Goal: Task Accomplishment & Management: Complete application form

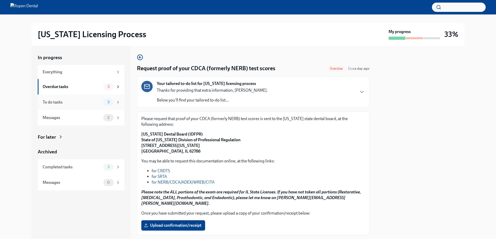
click at [50, 103] on div "To do tasks" at bounding box center [72, 102] width 59 height 6
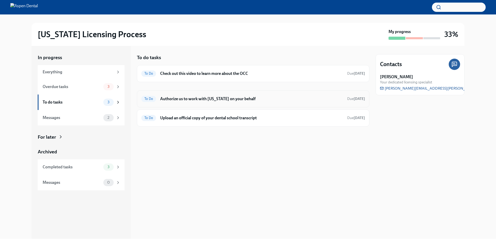
click at [200, 98] on h6 "Authorize us to work with [US_STATE] on your behalf" at bounding box center [251, 99] width 183 height 6
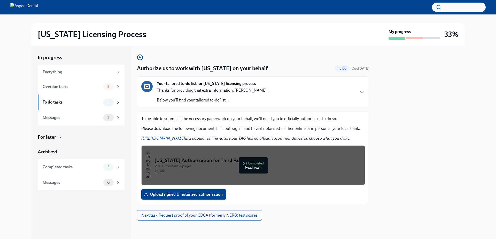
click at [187, 193] on span "Upload signed & notarized authorization" at bounding box center [184, 194] width 78 height 5
click at [0, 0] on input "Upload signed & notarized authorization" at bounding box center [0, 0] width 0 height 0
click at [70, 104] on div "To do tasks" at bounding box center [72, 102] width 59 height 6
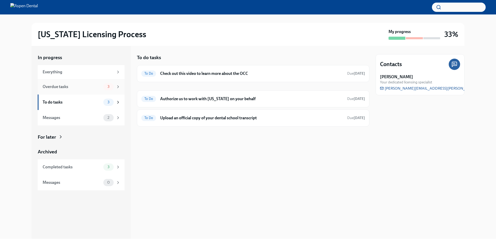
click at [70, 83] on div "Overdue tasks 3" at bounding box center [82, 86] width 78 height 7
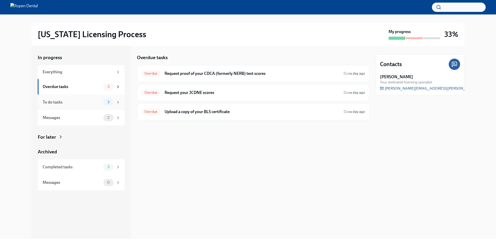
click at [68, 109] on div "To do tasks 3" at bounding box center [81, 101] width 87 height 15
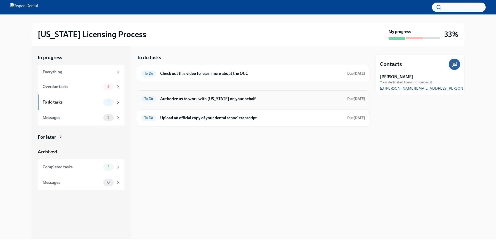
click at [232, 100] on h6 "Authorize us to work with [US_STATE] on your behalf" at bounding box center [251, 99] width 183 height 6
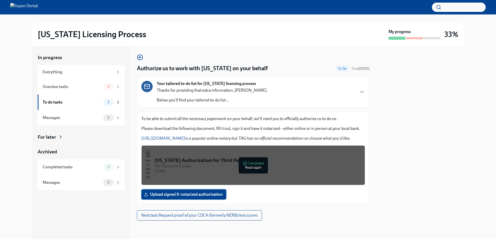
click at [211, 192] on span "Upload signed & notarized authorization" at bounding box center [184, 194] width 78 height 5
click at [0, 0] on input "Upload signed & notarized authorization" at bounding box center [0, 0] width 0 height 0
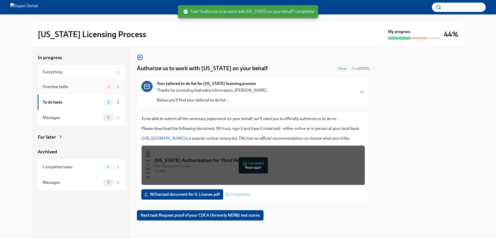
click at [65, 85] on div "Overdue tasks" at bounding box center [72, 87] width 59 height 6
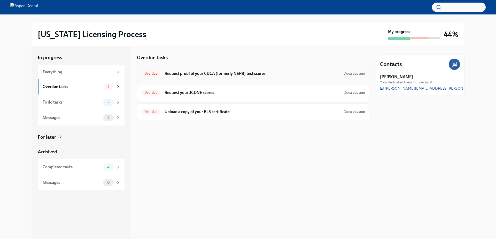
click at [253, 69] on div "Overdue Request proof of your CDCA (formerly NERB) test scores Due a day ago" at bounding box center [253, 73] width 224 height 8
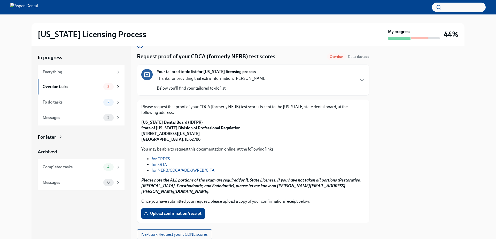
scroll to position [23, 0]
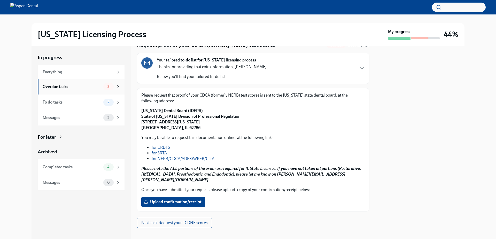
click at [68, 86] on div "Overdue tasks" at bounding box center [72, 87] width 59 height 6
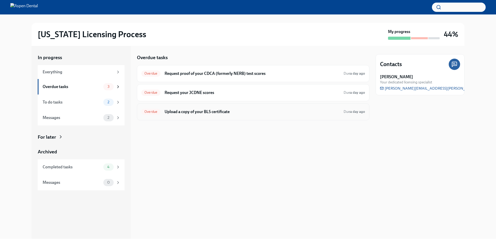
click at [320, 113] on h6 "Upload a copy of your BLS certificate" at bounding box center [251, 112] width 175 height 6
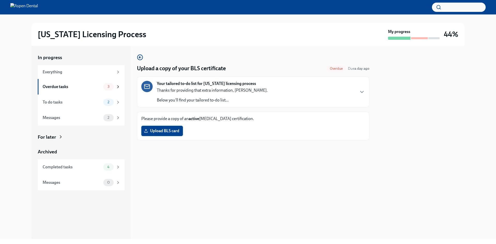
click at [172, 129] on span "Upload BLS card" at bounding box center [162, 130] width 34 height 5
click at [0, 0] on input "Upload BLS card" at bounding box center [0, 0] width 0 height 0
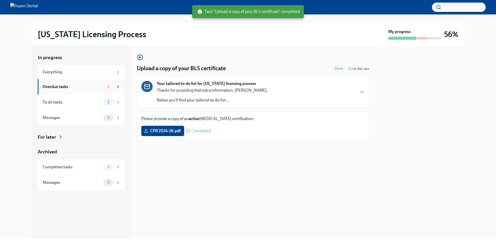
click at [59, 85] on div "Overdue tasks" at bounding box center [72, 87] width 59 height 6
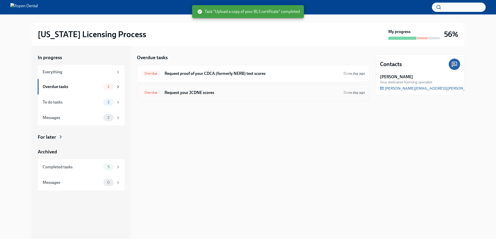
click at [189, 91] on h6 "Request your JCDNE scores" at bounding box center [251, 93] width 175 height 6
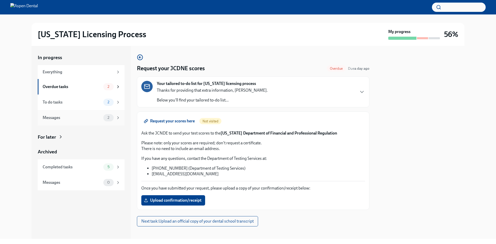
click at [61, 119] on div "Messages" at bounding box center [72, 118] width 59 height 6
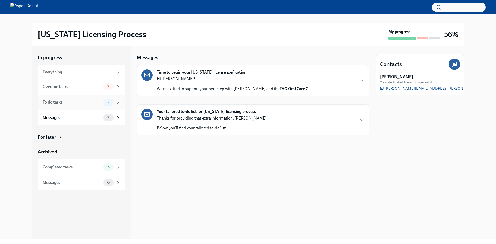
click at [54, 102] on div "To do tasks" at bounding box center [72, 102] width 59 height 6
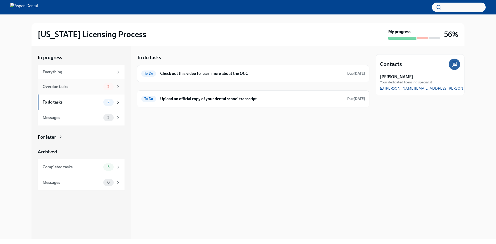
click at [63, 91] on div "Overdue tasks 2" at bounding box center [81, 86] width 87 height 15
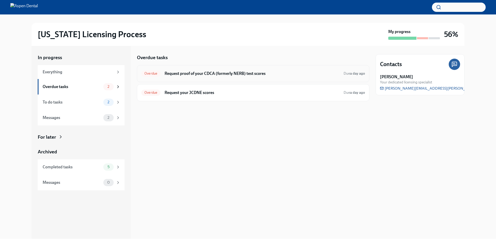
click at [188, 76] on div "Overdue Request proof of your CDCA (formerly NERB) test scores Due a day ago" at bounding box center [253, 73] width 224 height 8
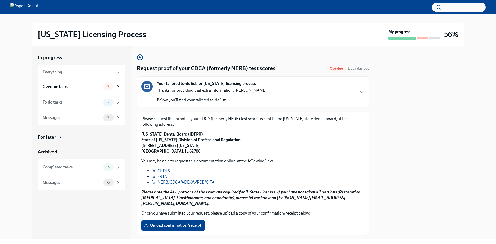
scroll to position [23, 0]
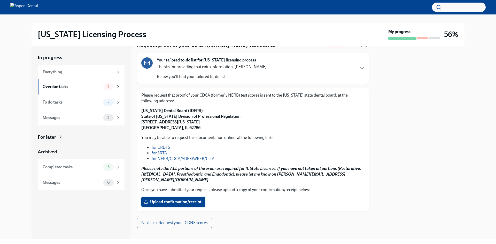
click at [175, 199] on span "Upload confirmation/receipt" at bounding box center [173, 201] width 57 height 5
click at [0, 0] on input "Upload confirmation/receipt" at bounding box center [0, 0] width 0 height 0
